Goal: Task Accomplishment & Management: Use online tool/utility

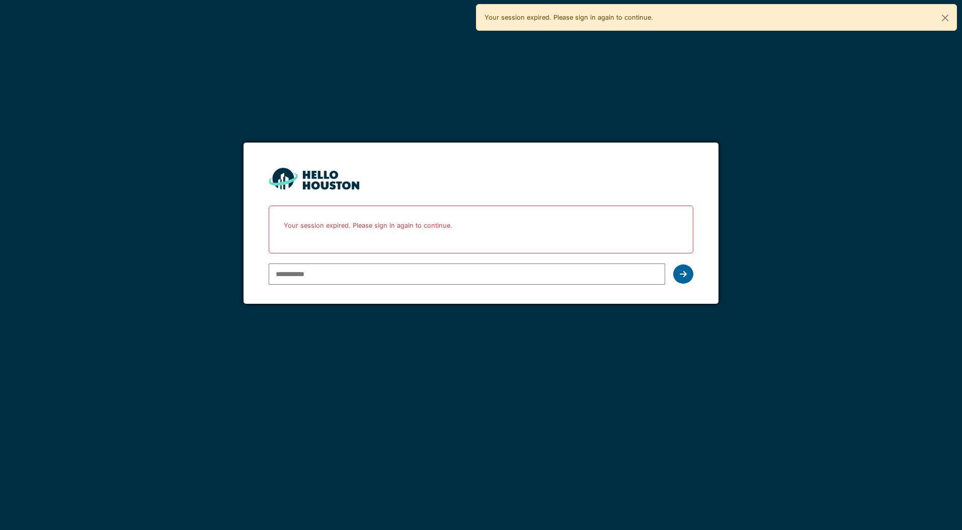
type input "**********"
click at [684, 271] on icon at bounding box center [683, 274] width 7 height 8
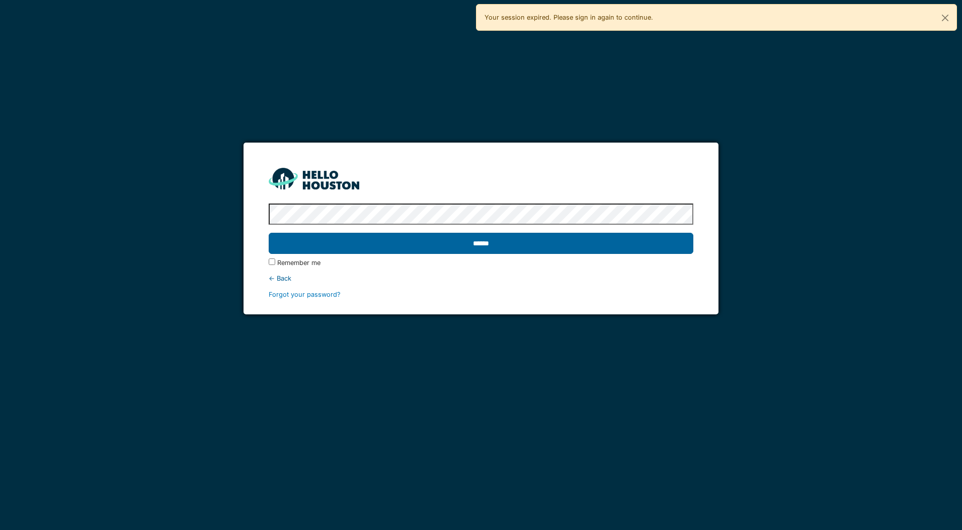
click at [459, 240] on input "******" at bounding box center [481, 243] width 424 height 21
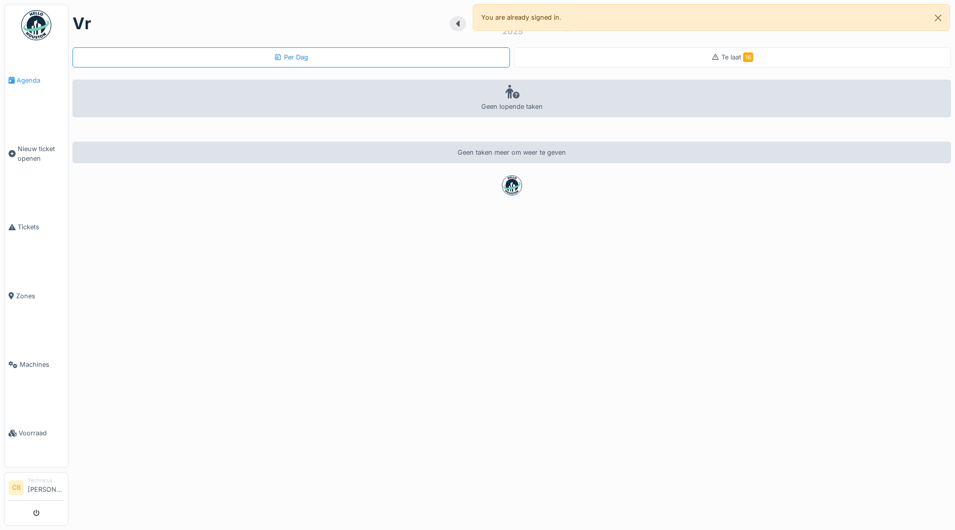
click at [35, 76] on span "Agenda" at bounding box center [40, 81] width 47 height 10
